Goal: Task Accomplishment & Management: Manage account settings

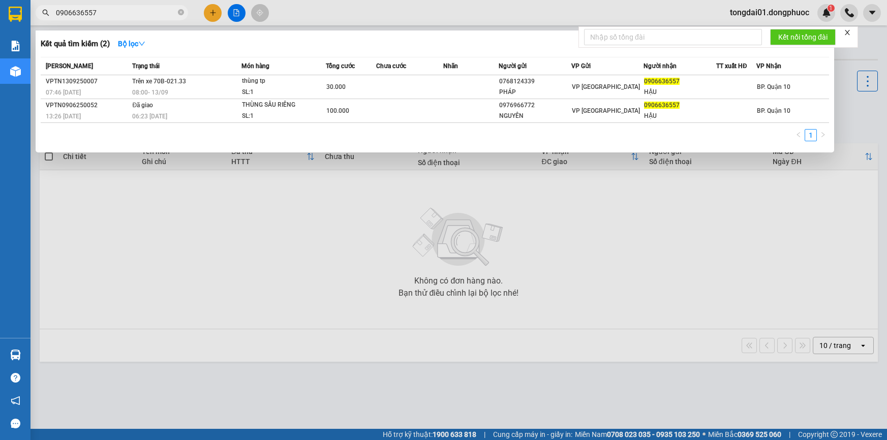
click at [149, 15] on input "0906636557" at bounding box center [116, 12] width 120 height 11
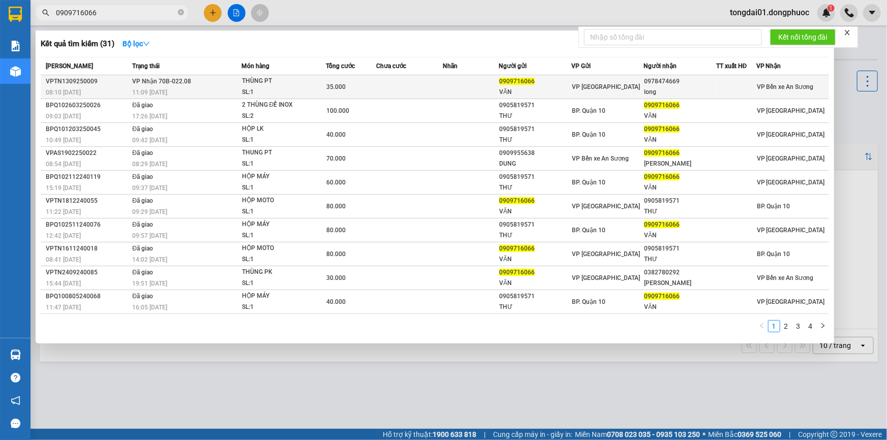
type input "0909716066"
click at [196, 89] on div "11:09 [DATE]" at bounding box center [186, 92] width 108 height 11
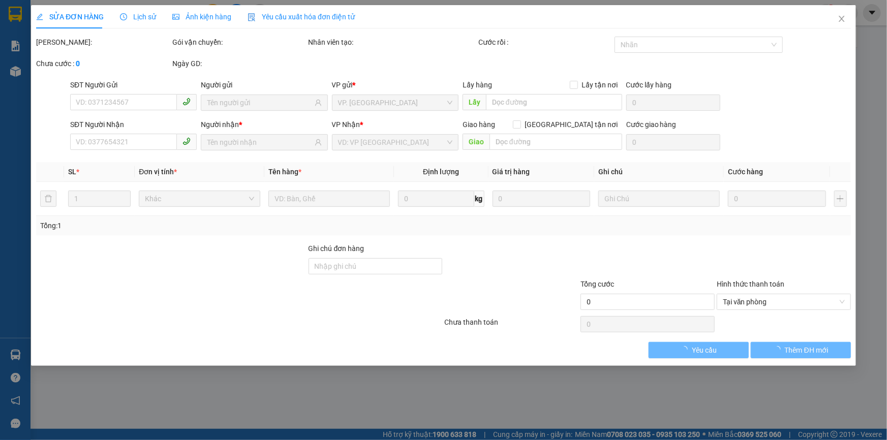
type input "0909716066"
type input "VĂN"
type input "0978474669"
type input "long"
type input "35.000"
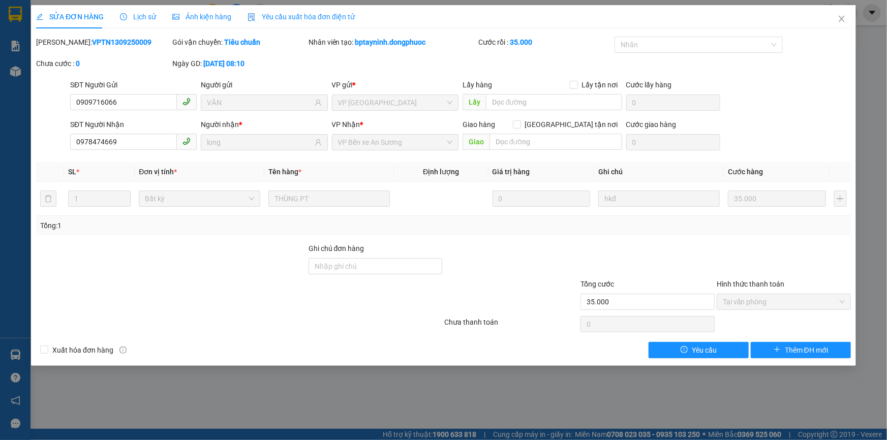
click at [132, 16] on span "Lịch sử" at bounding box center [138, 17] width 36 height 8
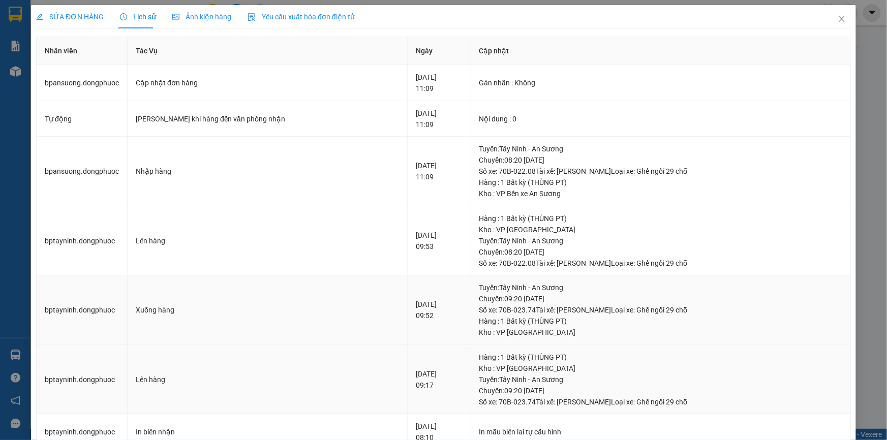
scroll to position [231, 0]
